Goal: Go to known website: Access a specific website the user already knows

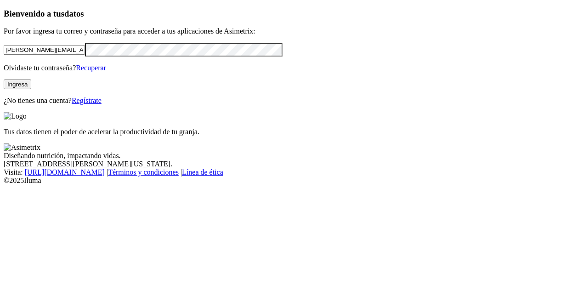
drag, startPoint x: 116, startPoint y: 69, endPoint x: 0, endPoint y: 71, distance: 115.7
click at [4, 71] on div "Bienvenido a tus datos Por favor ingresa tu correo y contraseña para acceder a …" at bounding box center [294, 57] width 580 height 96
type input "[PERSON_NAME][EMAIL_ADDRESS][DOMAIN_NAME]"
click at [4, 60] on div "Bienvenido a tus datos Por favor ingresa tu correo y contraseña para acceder a …" at bounding box center [294, 57] width 580 height 96
click input "submit" at bounding box center [0, 0] width 0 height 0
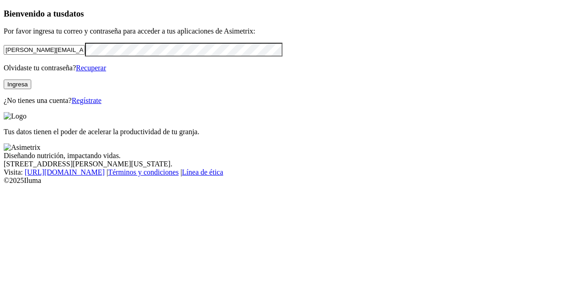
click at [131, 105] on div "Bienvenido a tus datos Por favor ingresa tu correo y contraseña para acceder a …" at bounding box center [294, 57] width 580 height 96
